Goal: Task Accomplishment & Management: Manage account settings

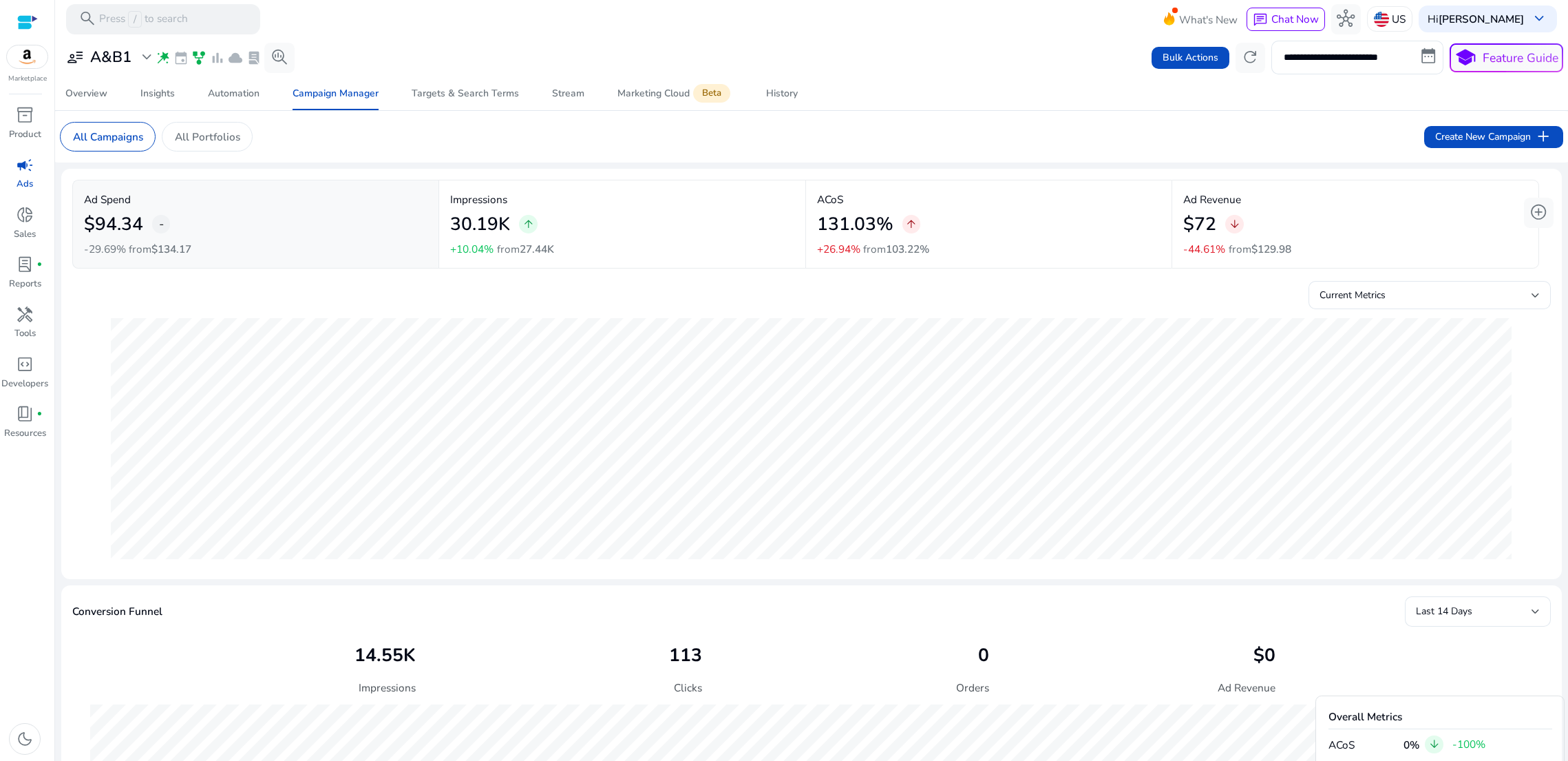
scroll to position [405, 0]
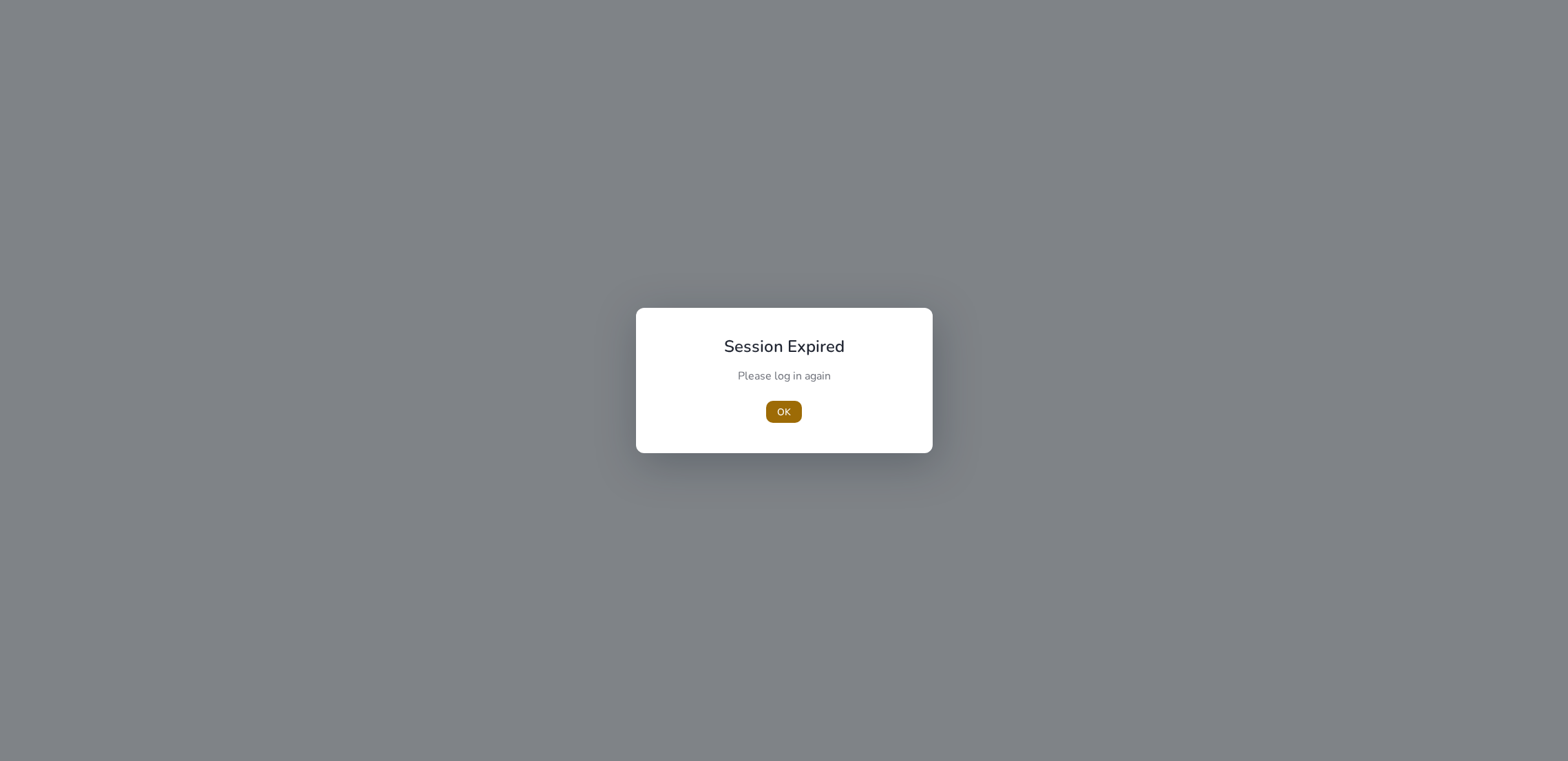
click at [772, 409] on span "button" at bounding box center [784, 411] width 36 height 33
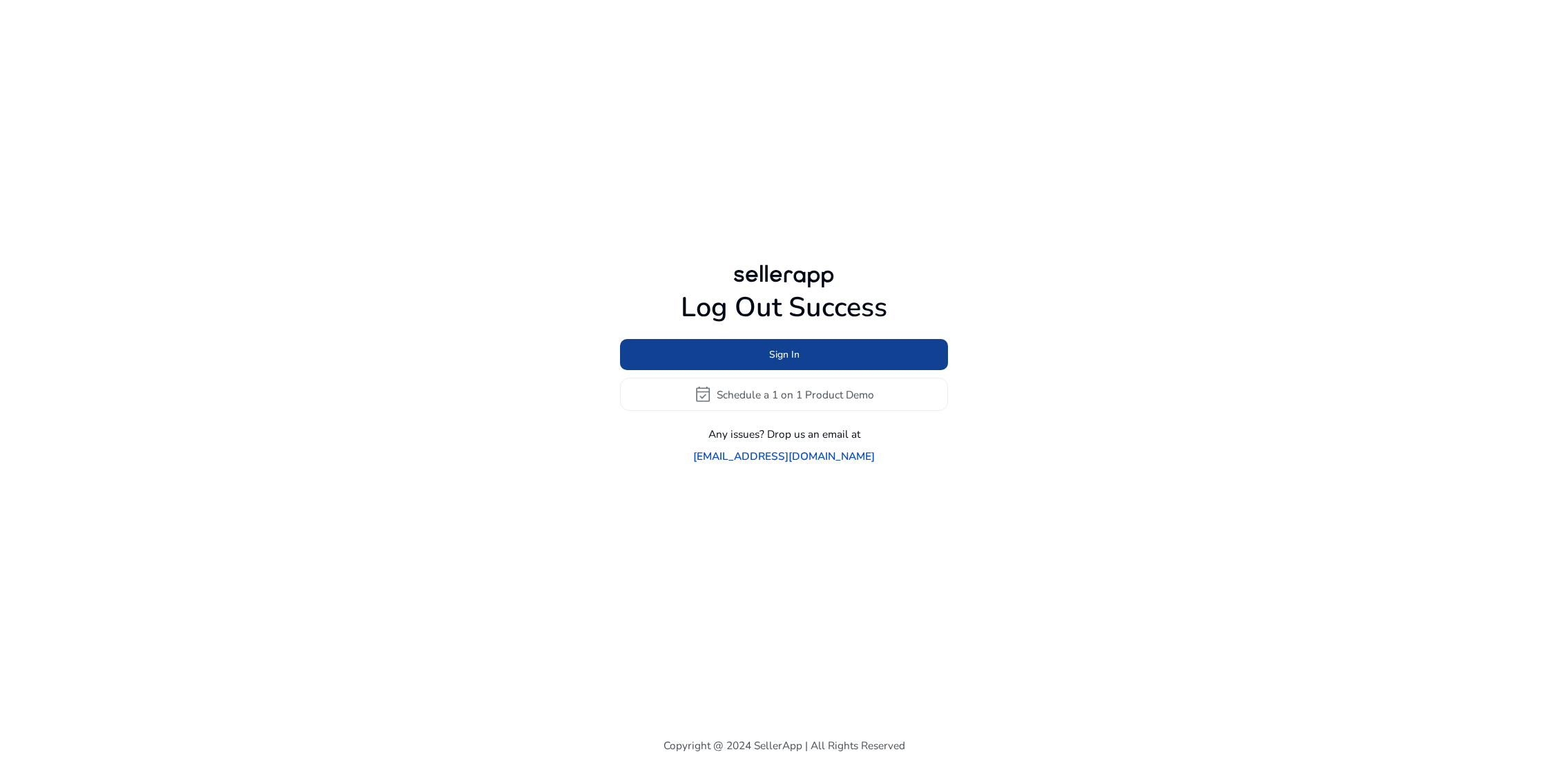
click at [766, 362] on span at bounding box center [784, 354] width 328 height 33
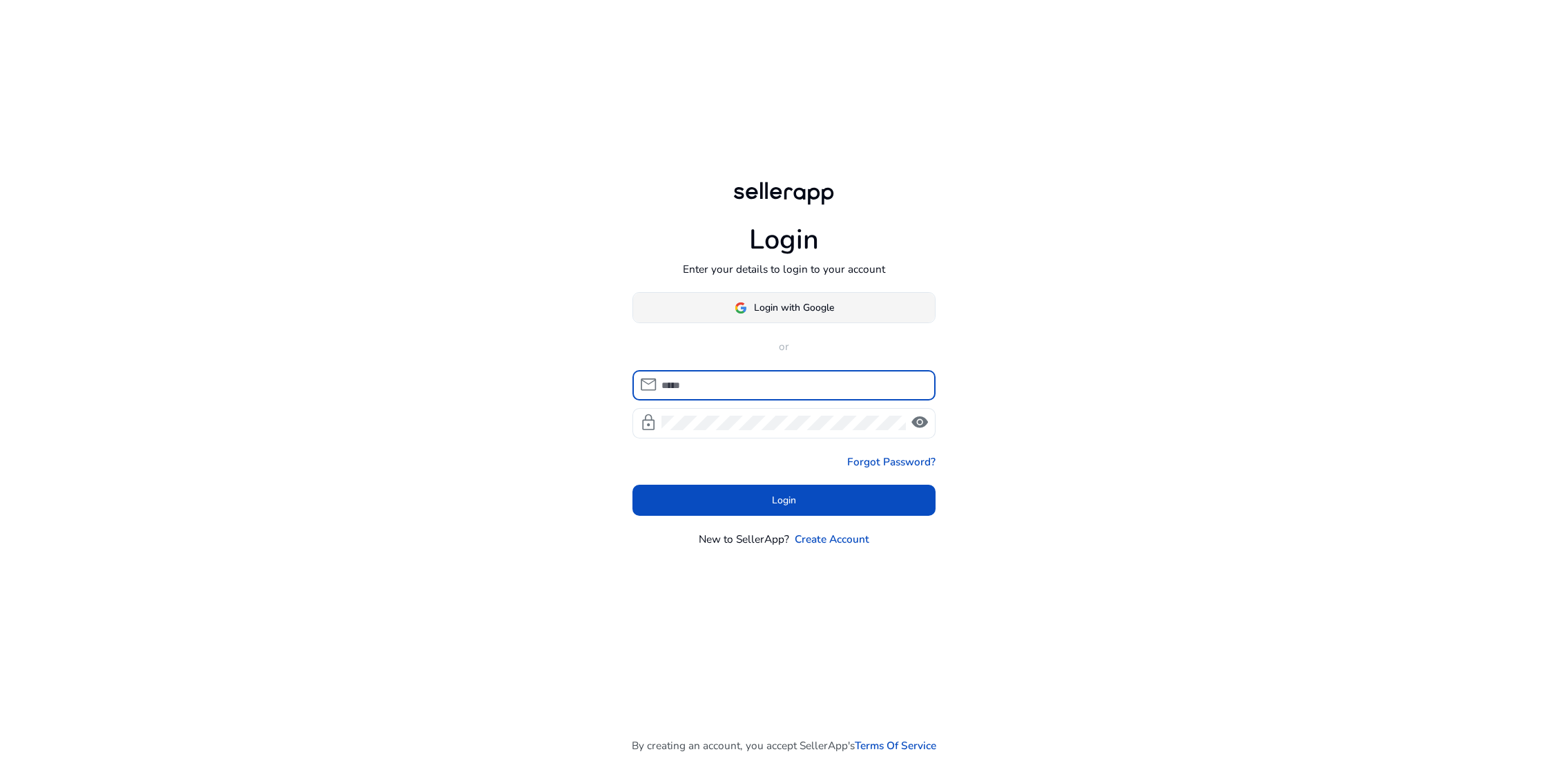
click at [769, 298] on span at bounding box center [784, 307] width 303 height 33
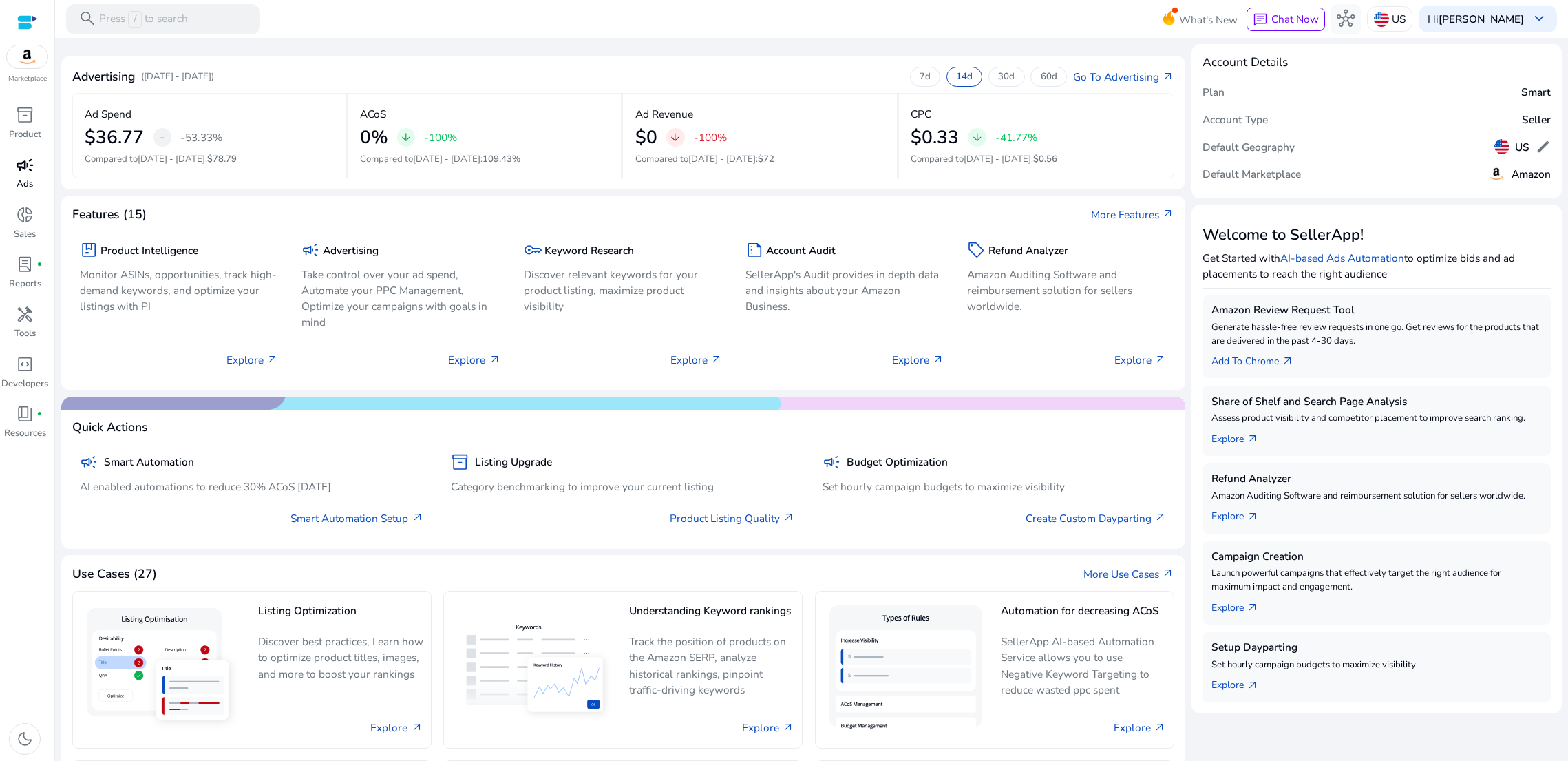
click at [30, 174] on span "campaign" at bounding box center [24, 165] width 18 height 18
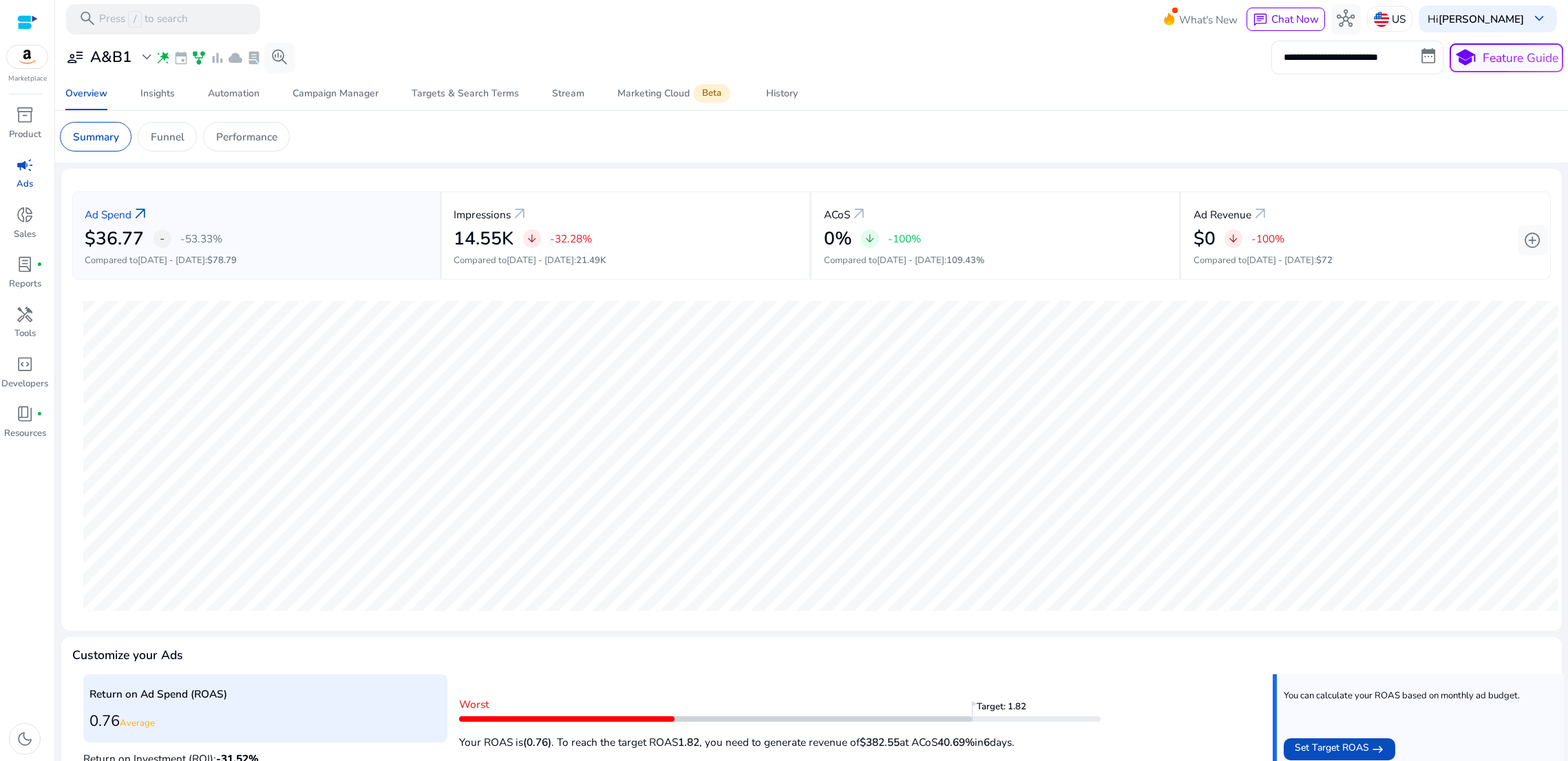
click at [1319, 59] on input "**********" at bounding box center [1358, 56] width 172 height 33
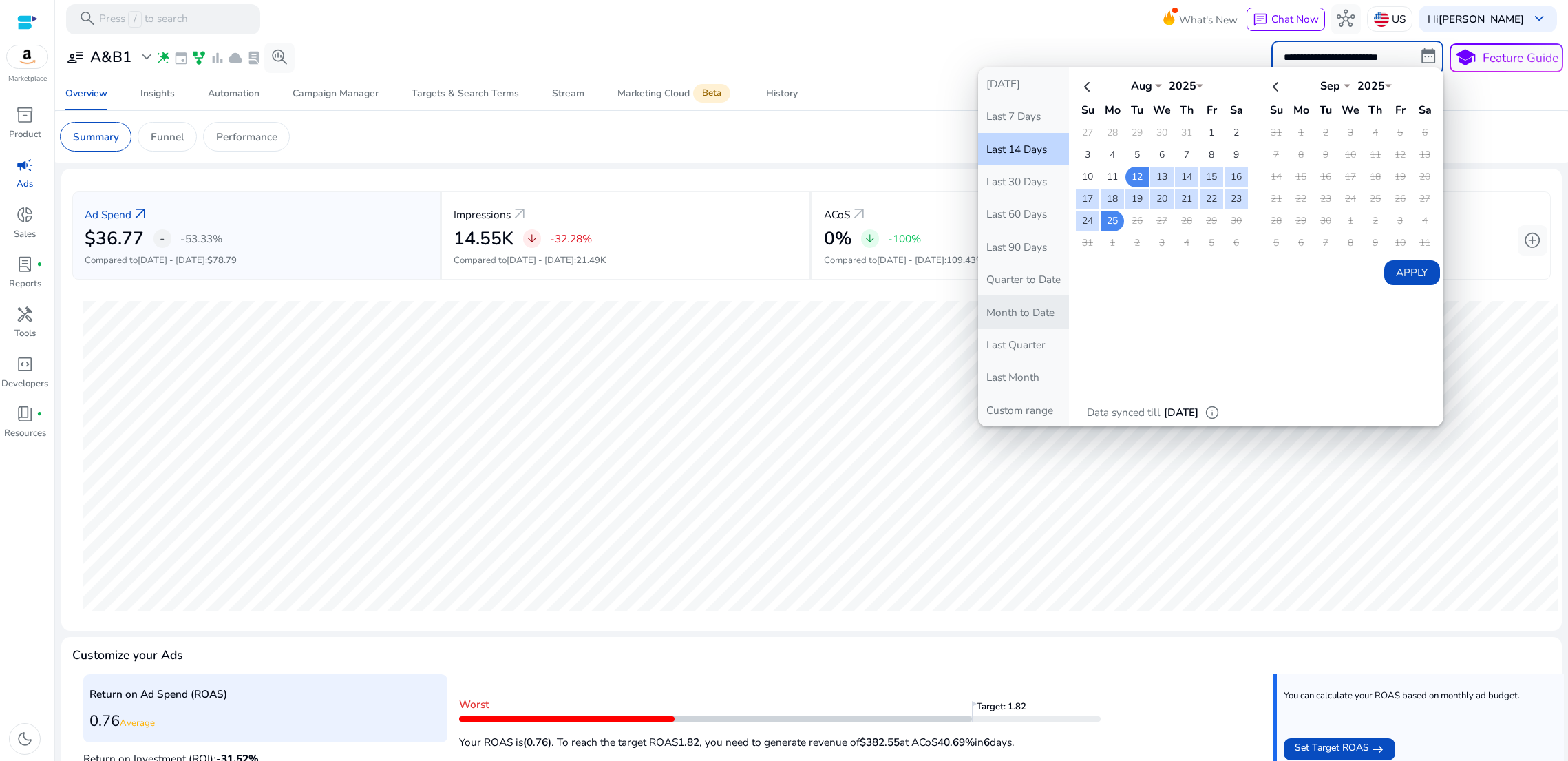
click at [1024, 328] on button "Month to Date" at bounding box center [1023, 311] width 91 height 33
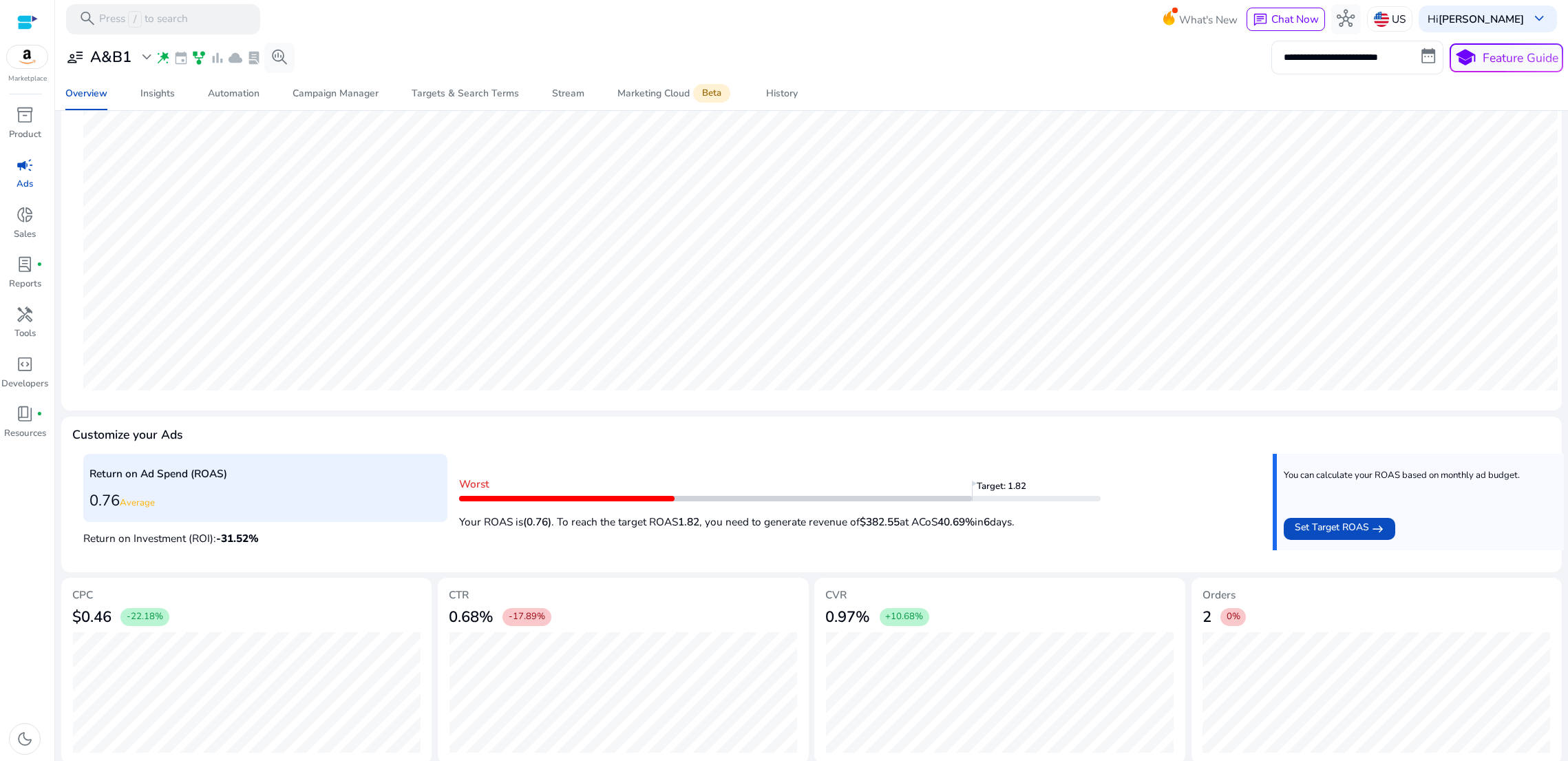
scroll to position [266, 0]
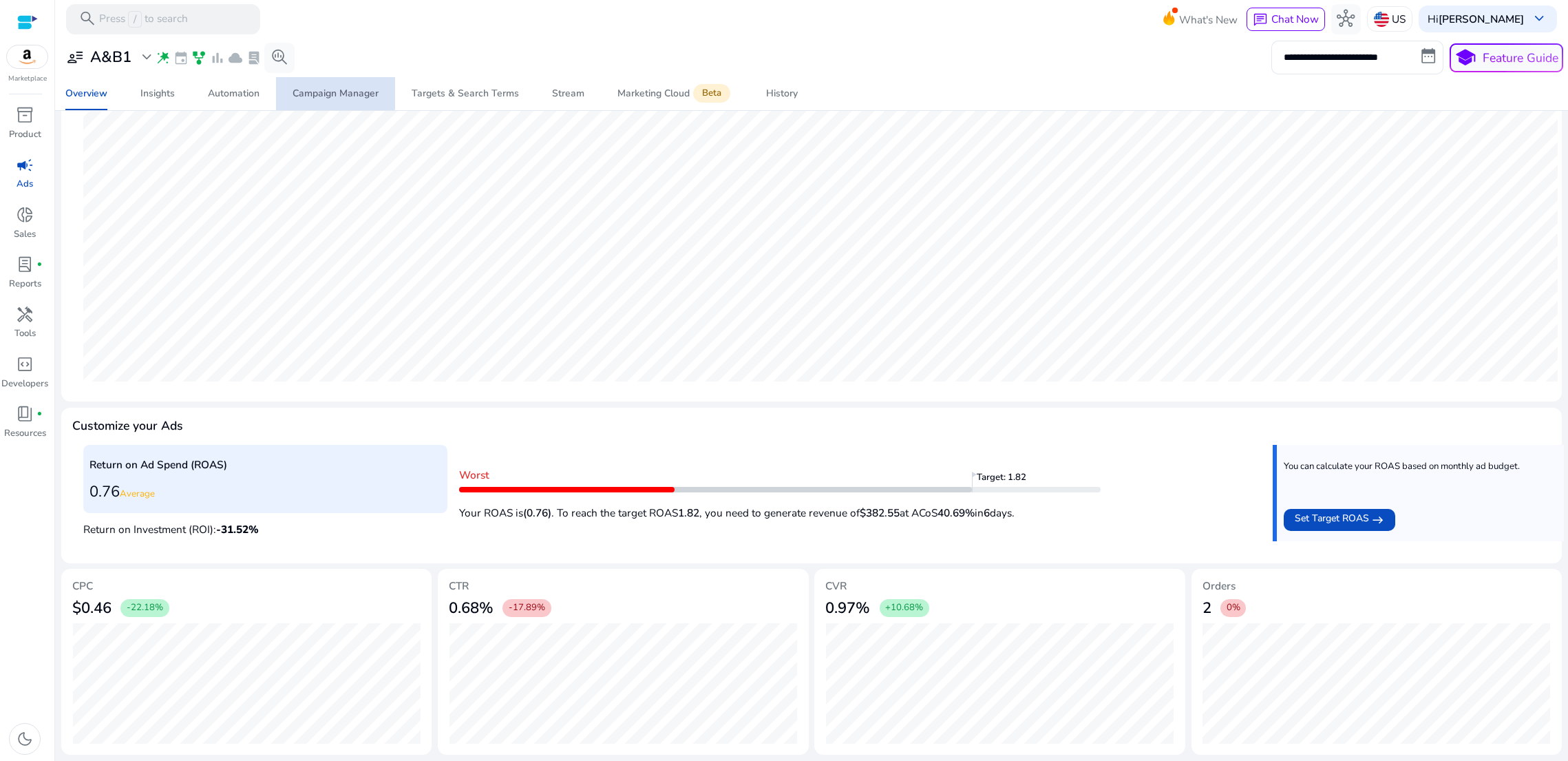
click at [322, 92] on div "Campaign Manager" at bounding box center [335, 93] width 86 height 9
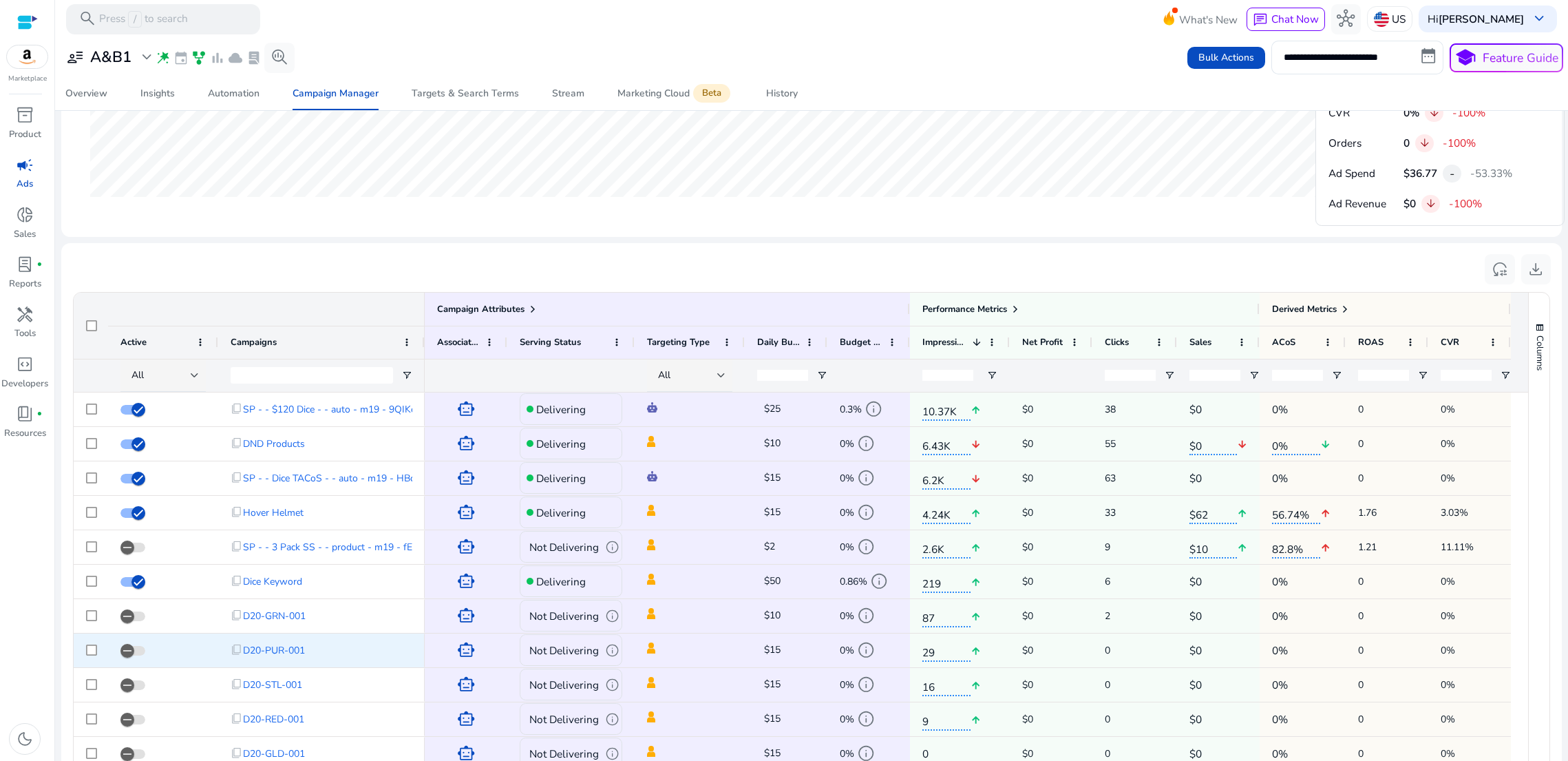
scroll to position [1001, 0]
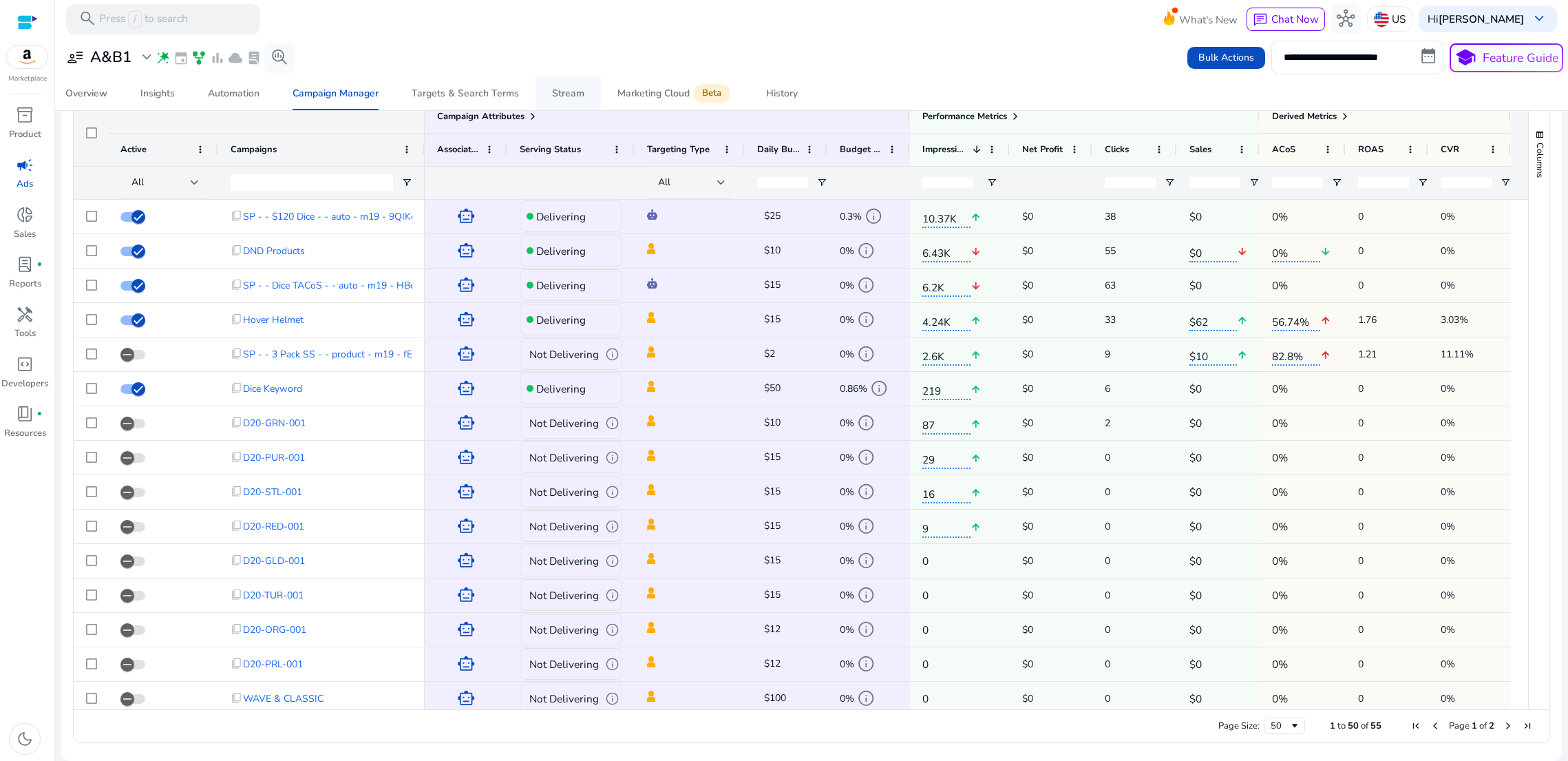
click at [590, 101] on link "Stream" at bounding box center [568, 93] width 65 height 33
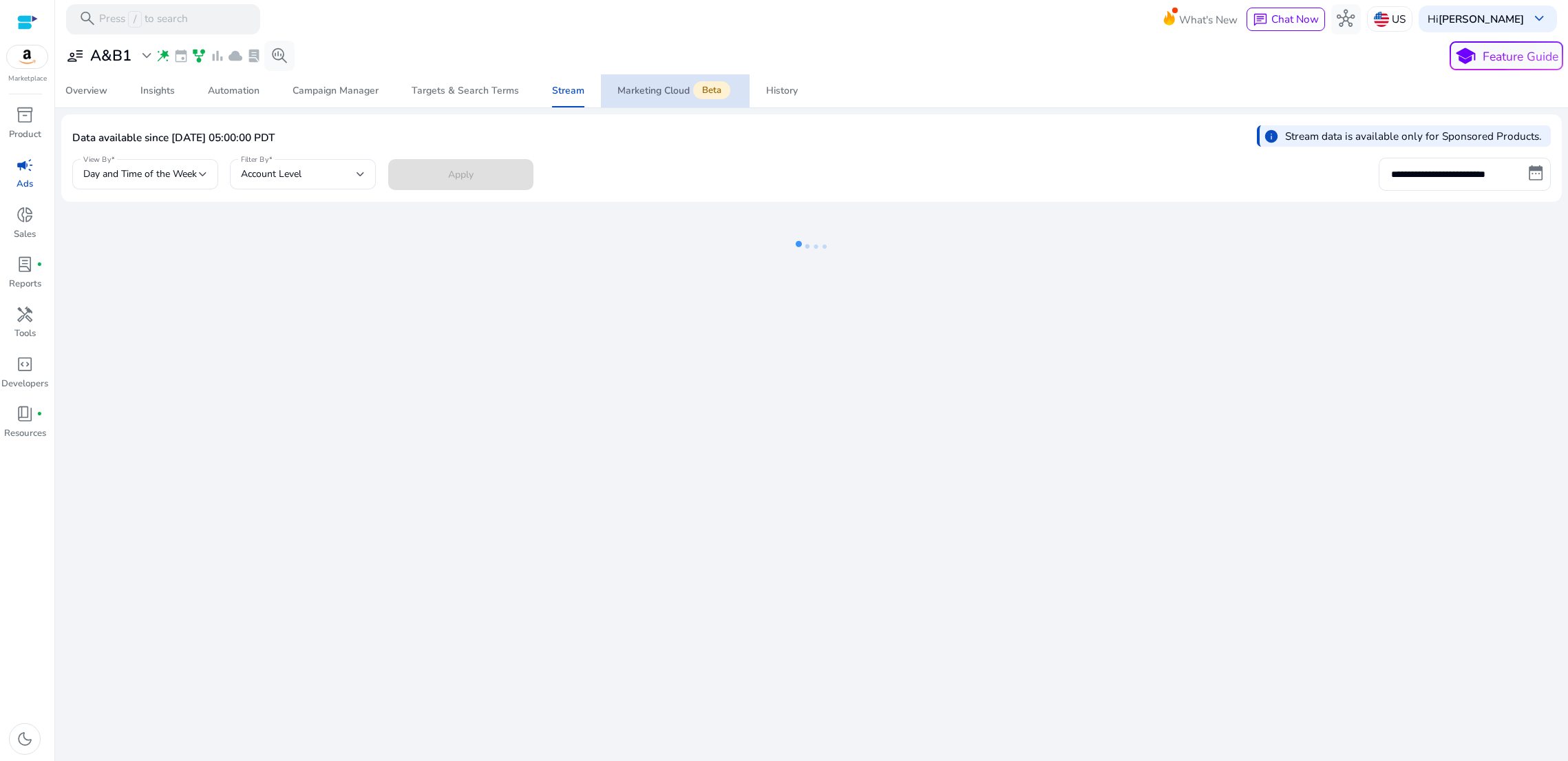
click at [647, 97] on div "Marketing Cloud Beta" at bounding box center [676, 91] width 116 height 12
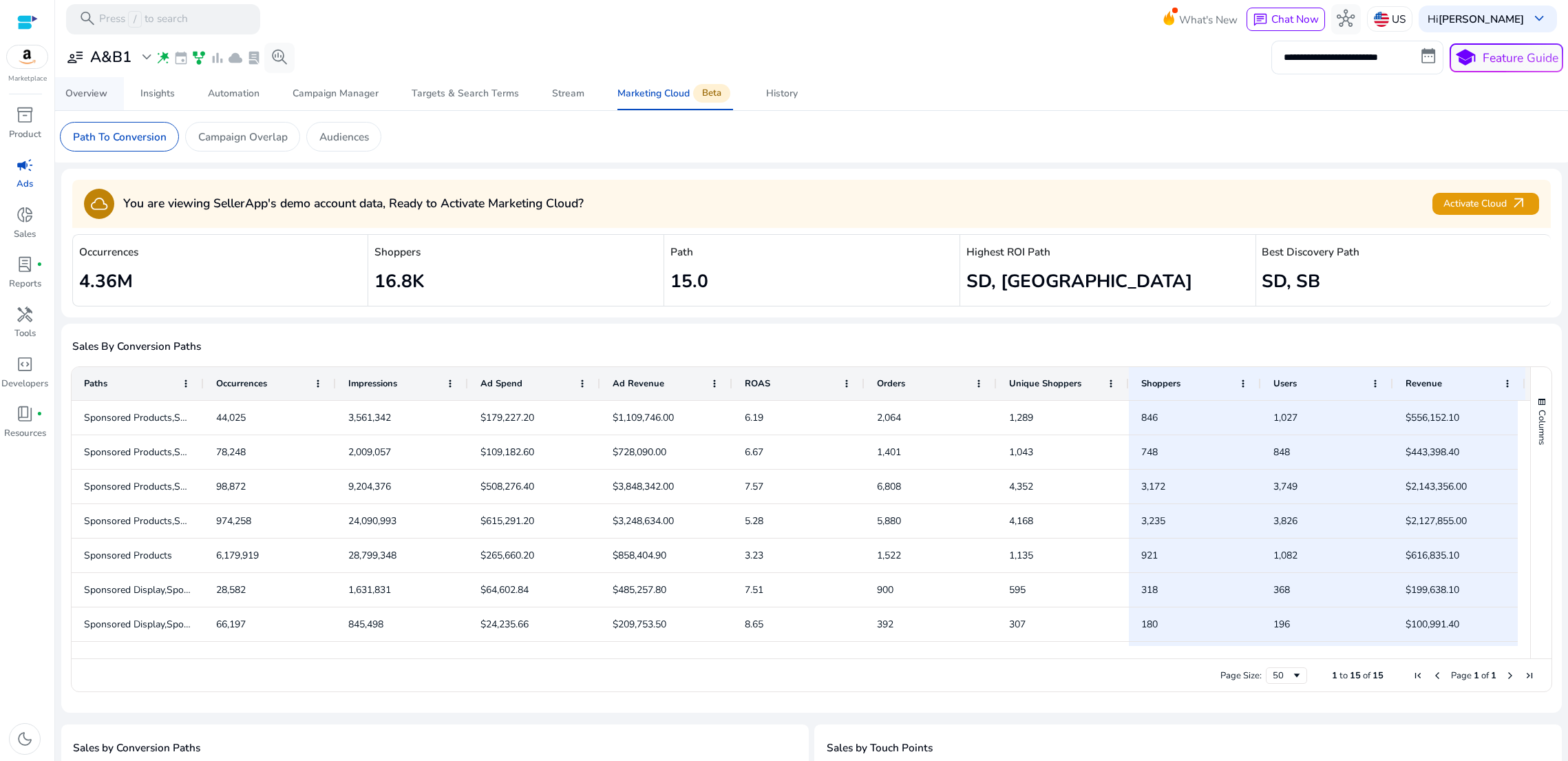
click at [78, 97] on div "Overview" at bounding box center [86, 93] width 42 height 9
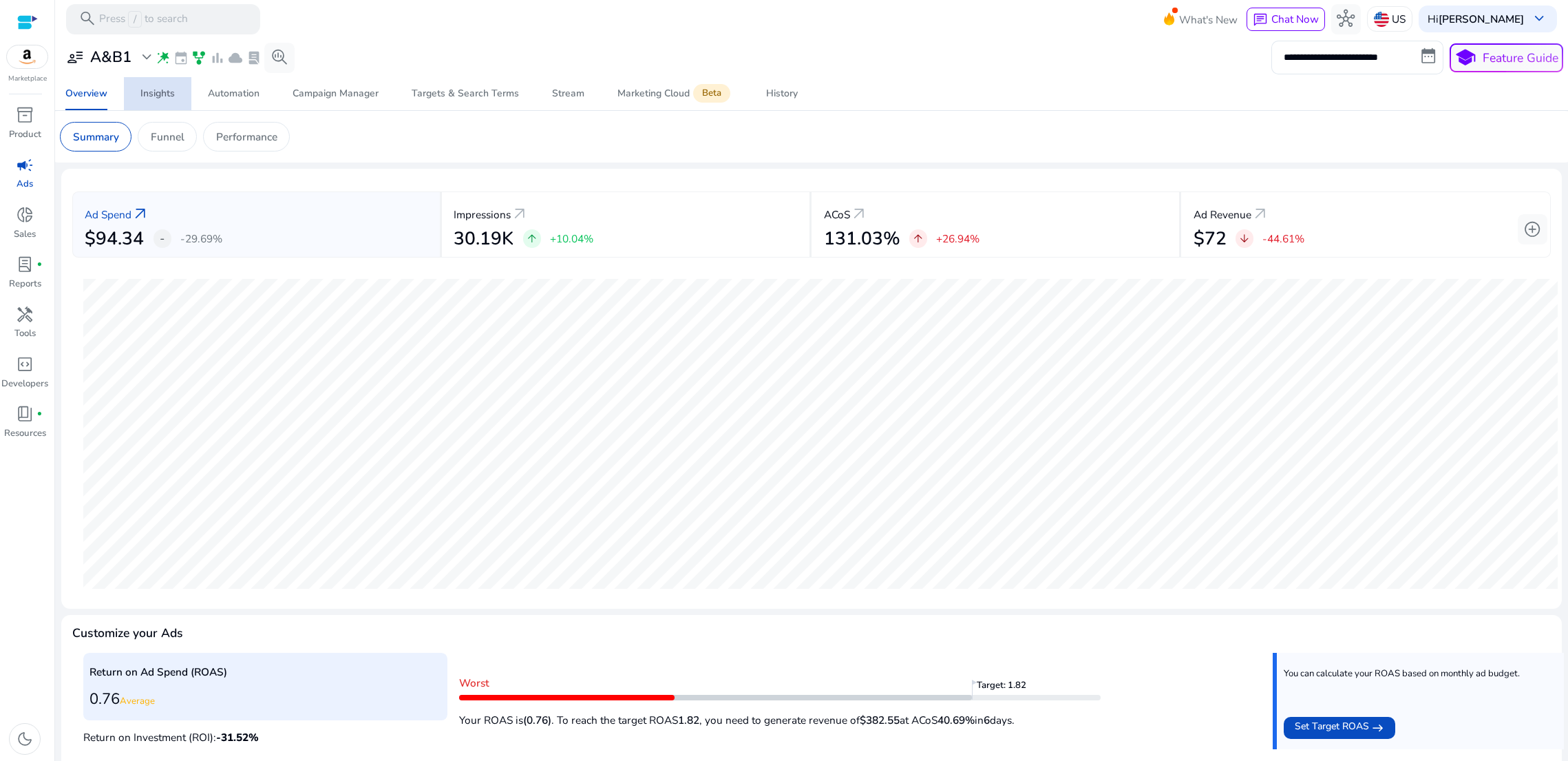
click at [177, 99] on link "Insights" at bounding box center [158, 93] width 67 height 33
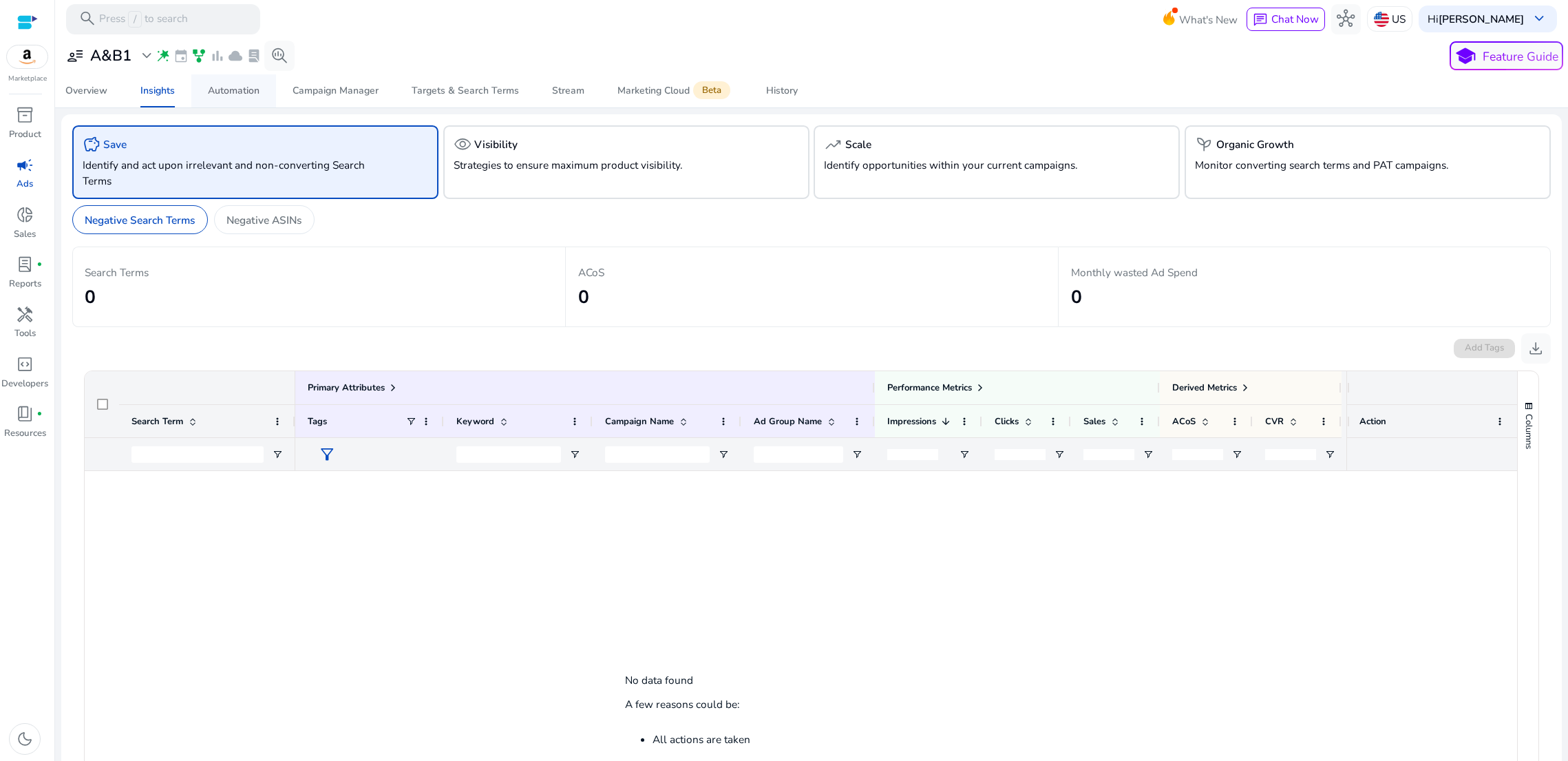
click at [246, 95] on div "Automation" at bounding box center [233, 91] width 51 height 9
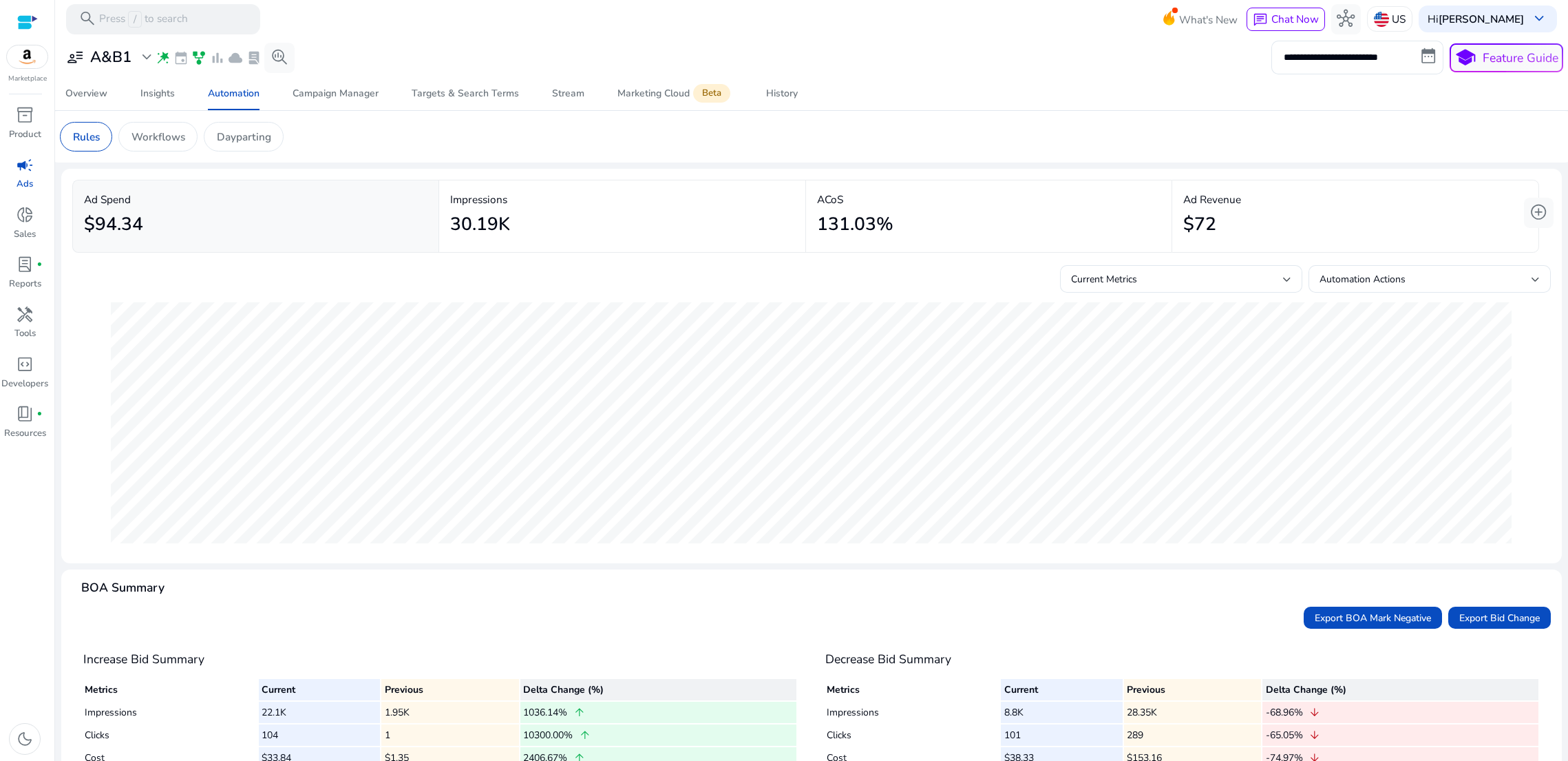
scroll to position [135, 0]
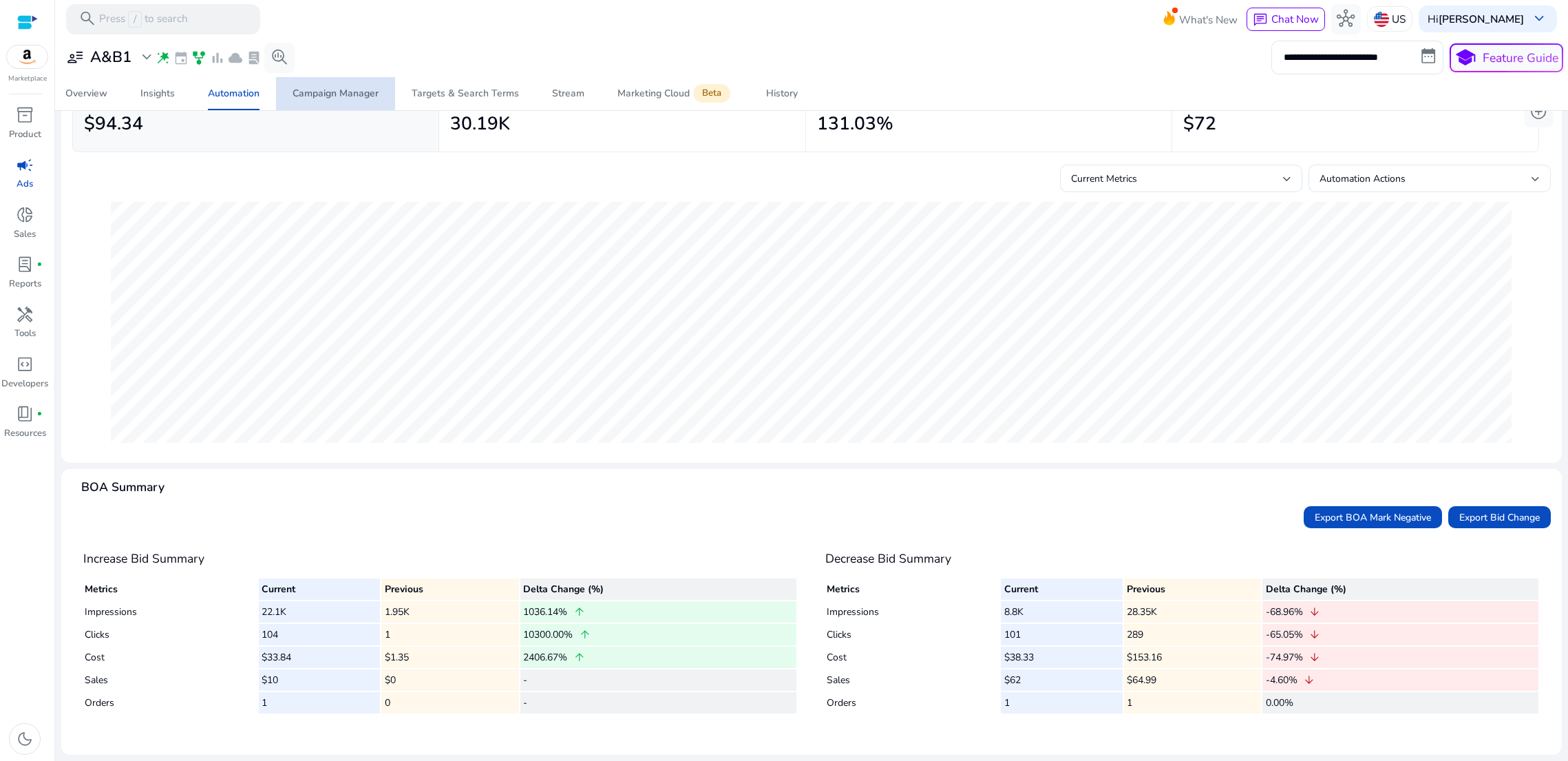
click at [322, 96] on div "Campaign Manager" at bounding box center [335, 93] width 86 height 9
